Goal: Complete application form

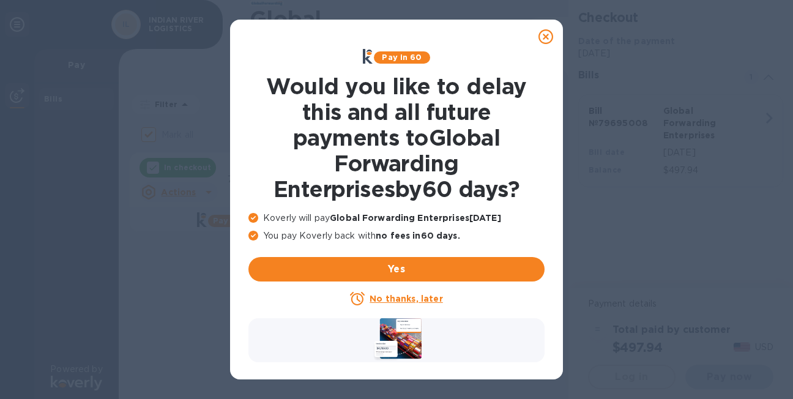
click at [408, 297] on u "No thanks, later" at bounding box center [405, 299] width 73 height 10
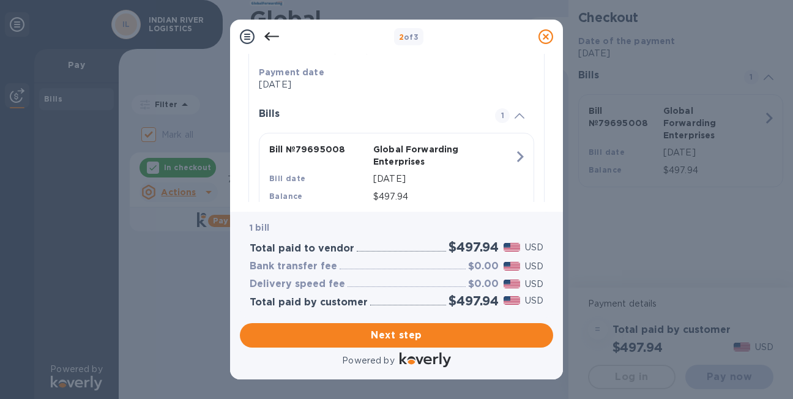
scroll to position [294, 0]
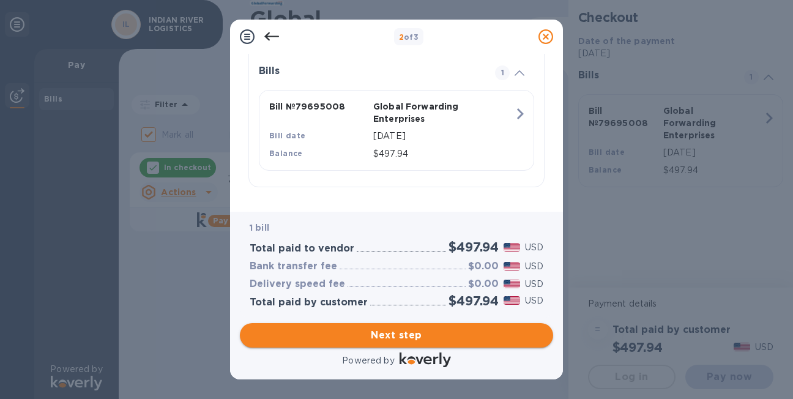
click at [400, 338] on span "Next step" at bounding box center [396, 335] width 294 height 15
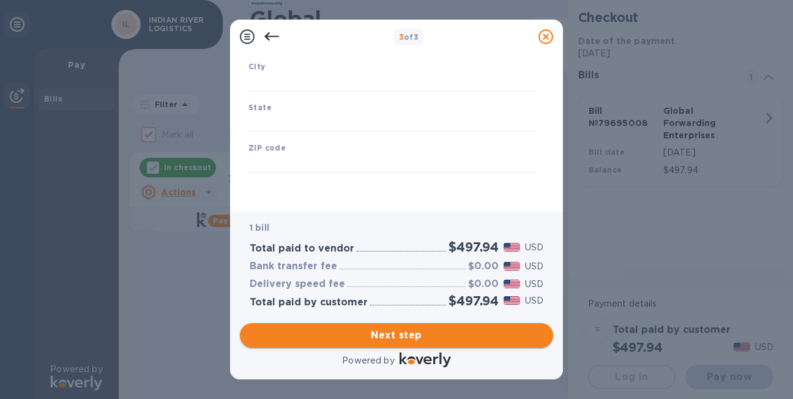
scroll to position [201, 0]
type input "[GEOGRAPHIC_DATA]"
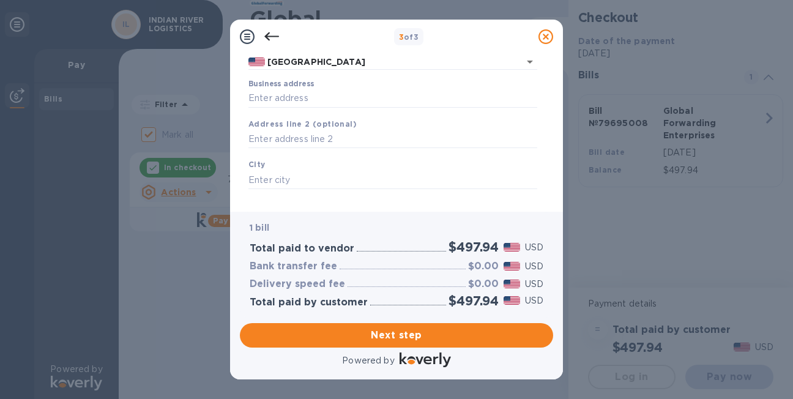
scroll to position [122, 0]
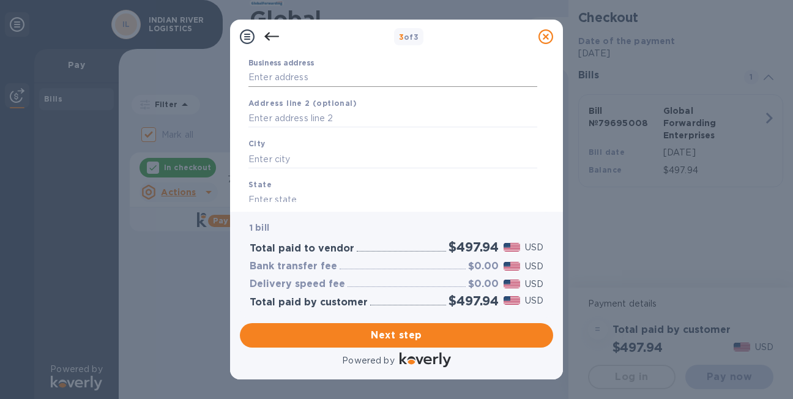
click at [324, 80] on input "Business address" at bounding box center [392, 77] width 289 height 18
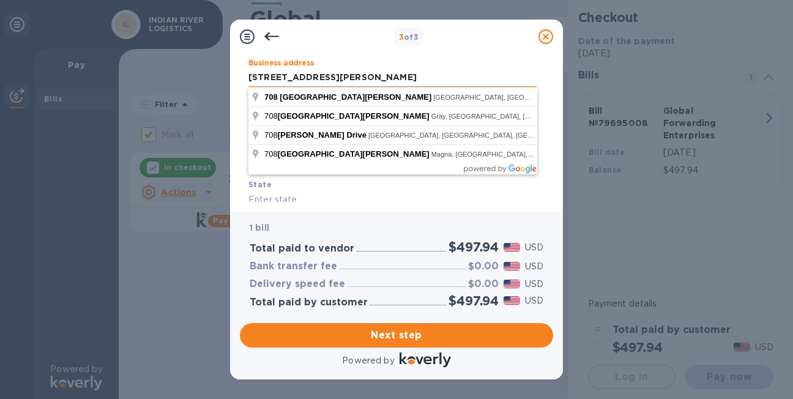
type input "[STREET_ADDRESS][PERSON_NAME]"
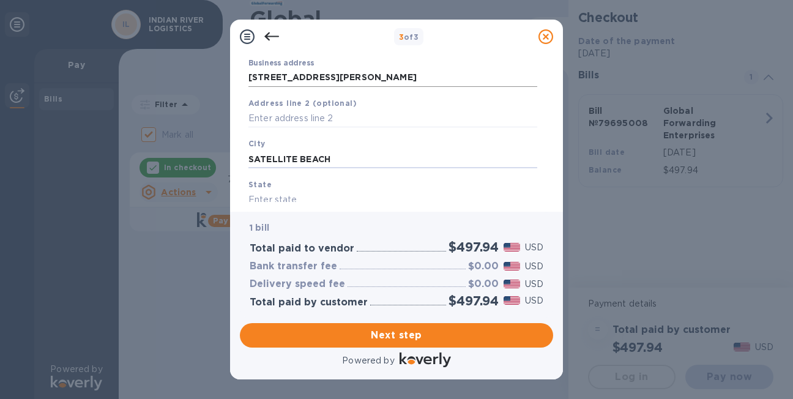
type input "SATELLITE BEACH"
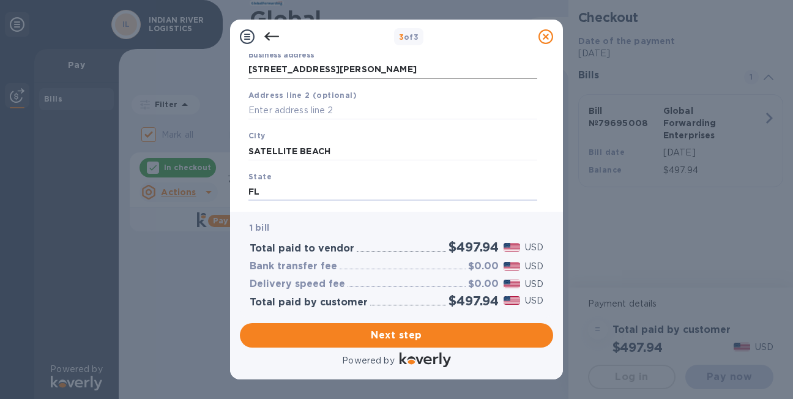
type input "FL"
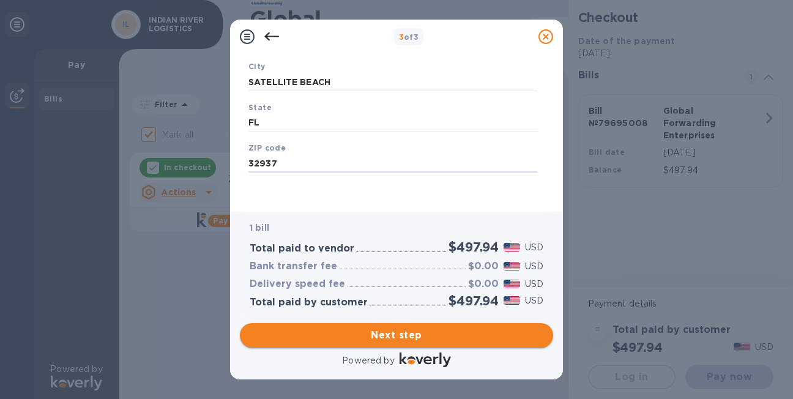
type input "32937"
click at [396, 338] on span "Next step" at bounding box center [396, 335] width 294 height 15
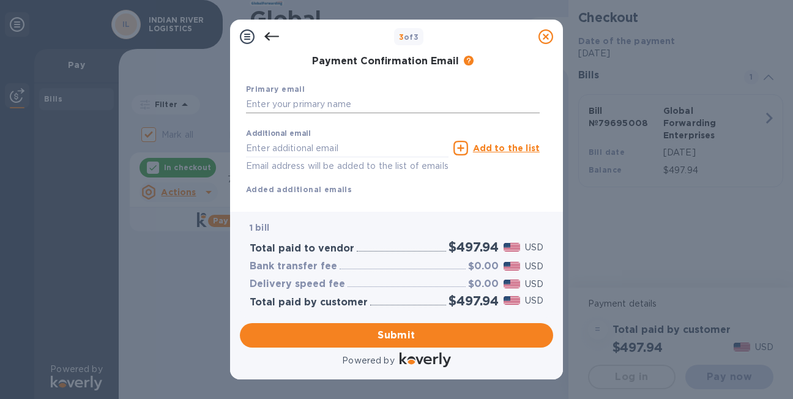
click at [313, 101] on input "text" at bounding box center [393, 104] width 294 height 18
type input "I"
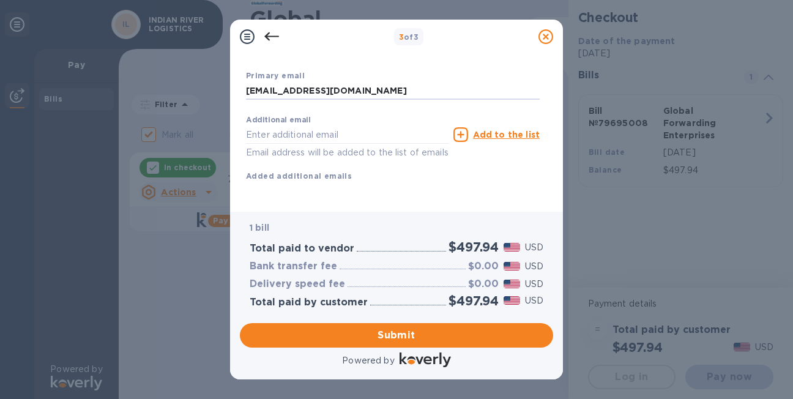
scroll to position [229, 0]
type input "[EMAIL_ADDRESS][DOMAIN_NAME]"
click at [489, 163] on div "Additional email Email address will be added to the list of emails Add to the l…" at bounding box center [393, 145] width 294 height 73
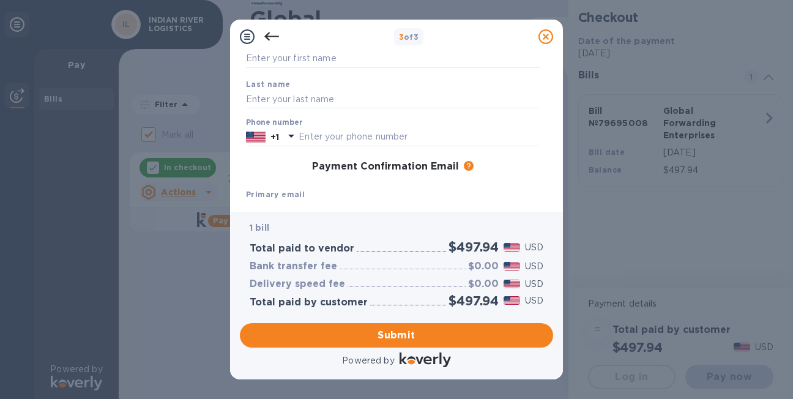
scroll to position [0, 0]
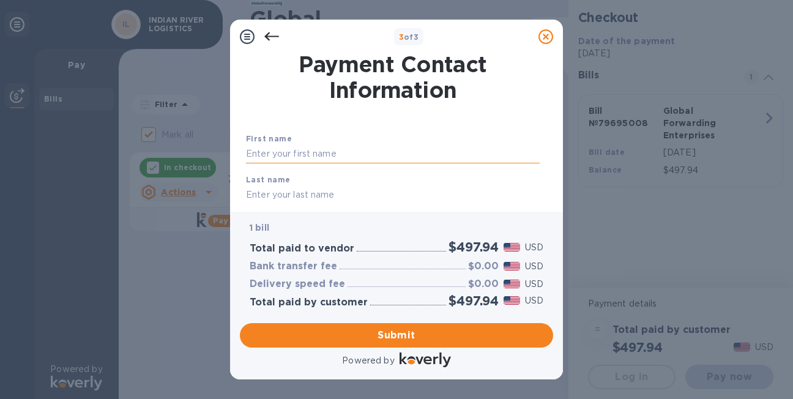
click at [267, 150] on input "text" at bounding box center [393, 154] width 294 height 18
type input "[PERSON_NAME]"
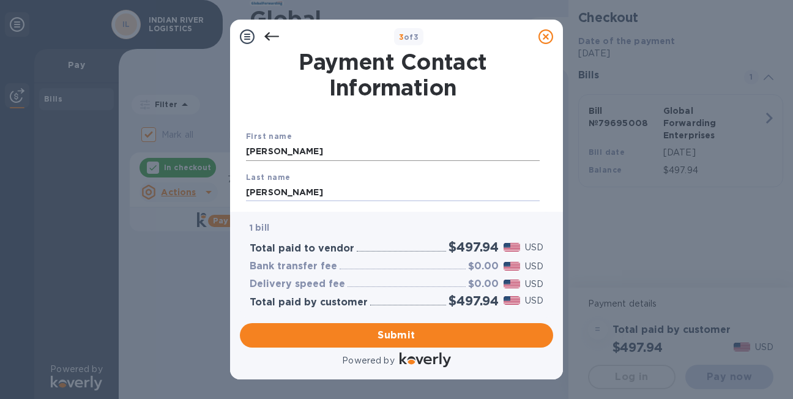
type input "[PERSON_NAME]"
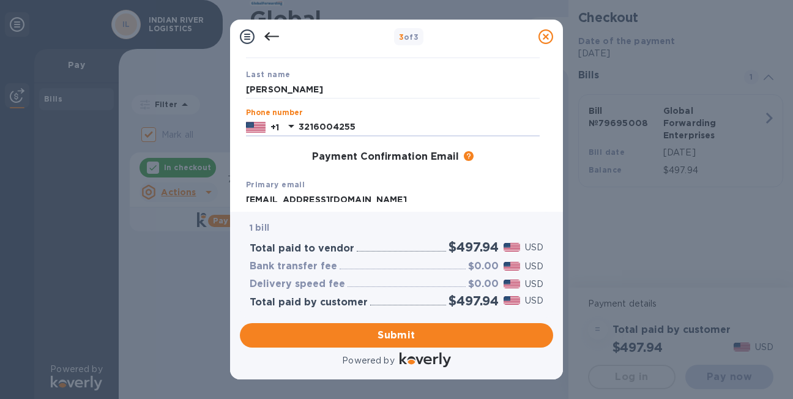
type input "3216004255"
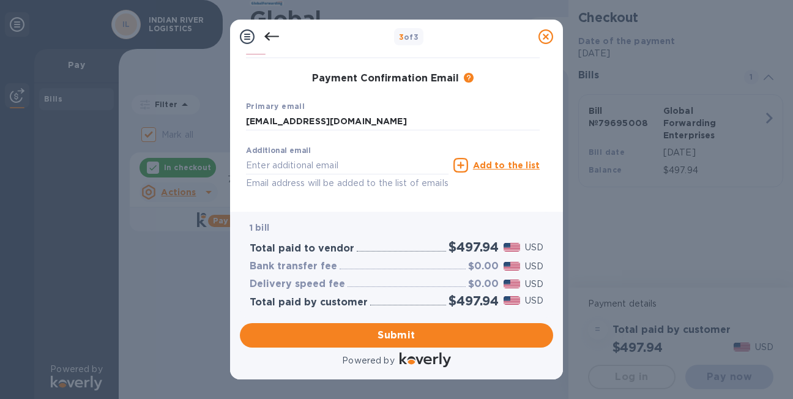
scroll to position [229, 0]
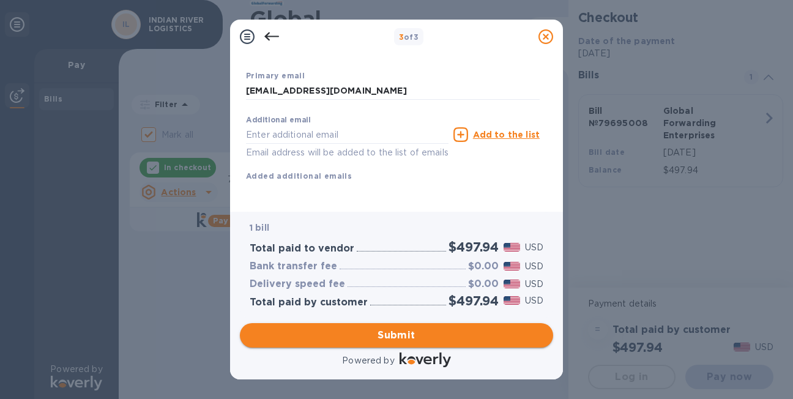
click at [400, 337] on span "Submit" at bounding box center [396, 335] width 294 height 15
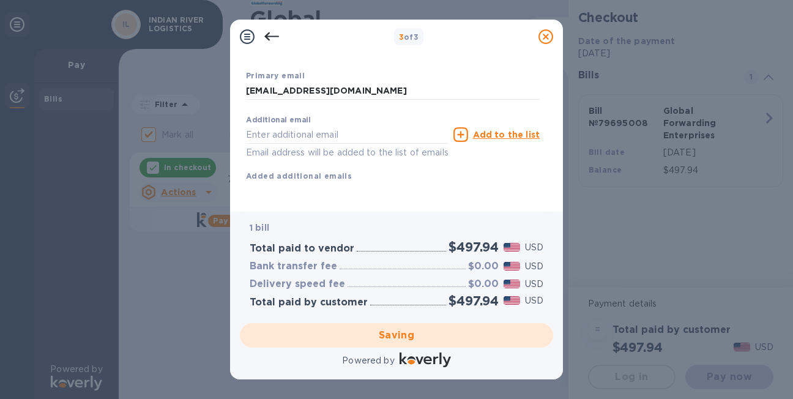
checkbox input "false"
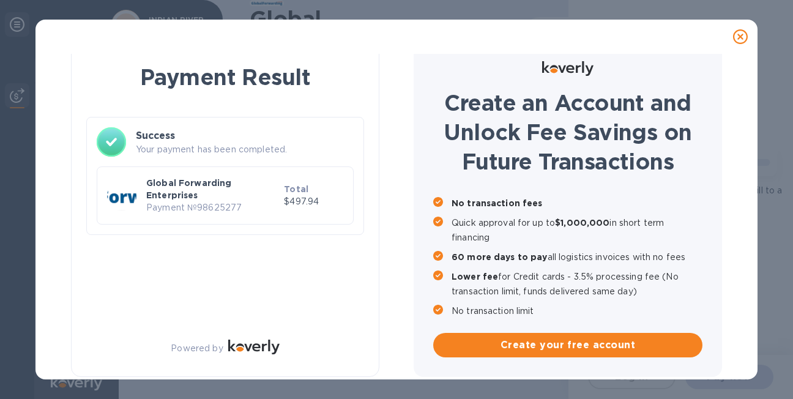
scroll to position [15, 0]
drag, startPoint x: 245, startPoint y: 207, endPoint x: 147, endPoint y: 206, distance: 97.9
click at [147, 206] on p "Payment № 98625277" at bounding box center [212, 207] width 133 height 13
copy p "Payment № 98625277"
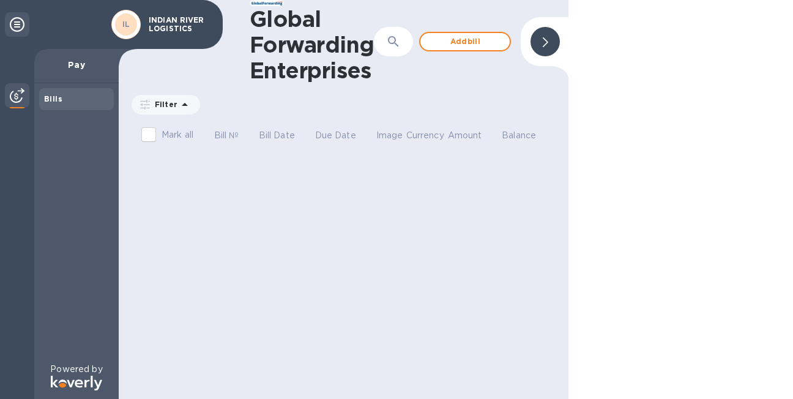
click at [131, 20] on div "IL" at bounding box center [126, 24] width 22 height 22
click at [172, 23] on p "INDIAN RIVER LOGISTICS" at bounding box center [179, 24] width 61 height 17
click at [121, 26] on div "IL" at bounding box center [126, 24] width 22 height 22
click at [21, 24] on icon at bounding box center [17, 24] width 15 height 15
